Goal: Information Seeking & Learning: Find specific fact

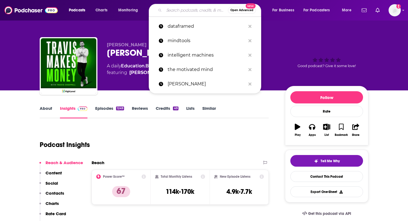
click at [170, 6] on input "Search podcasts, credits, & more..." at bounding box center [196, 10] width 64 height 9
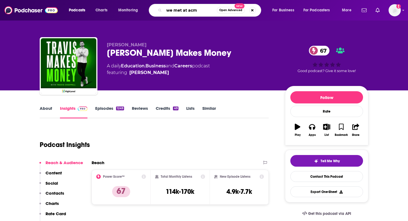
type input "we met at acme"
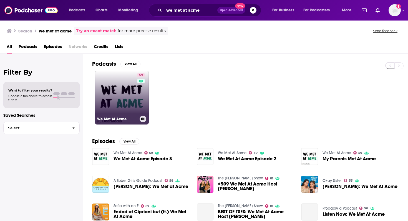
click at [141, 111] on div "59" at bounding box center [142, 94] width 10 height 43
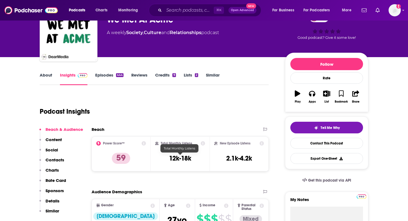
scroll to position [44, 0]
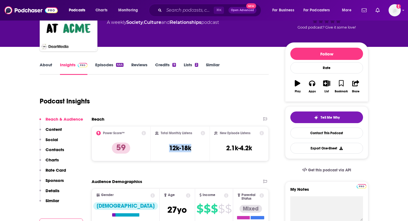
drag, startPoint x: 195, startPoint y: 149, endPoint x: 159, endPoint y: 149, distance: 36.3
click at [159, 149] on div "Total Monthly Listens 12k-18k" at bounding box center [180, 144] width 50 height 26
copy h3 "12k-18k"
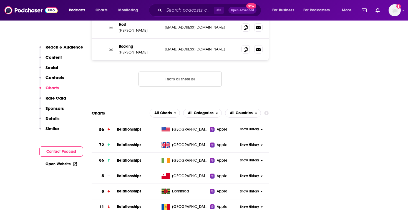
scroll to position [596, 0]
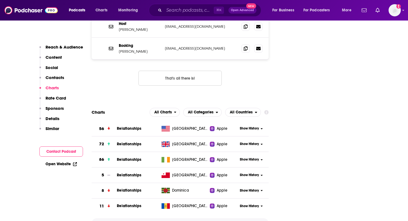
click at [176, 221] on span "Show More" at bounding box center [180, 224] width 20 height 4
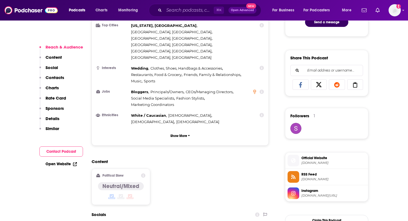
scroll to position [320, 0]
